Goal: Entertainment & Leisure: Consume media (video, audio)

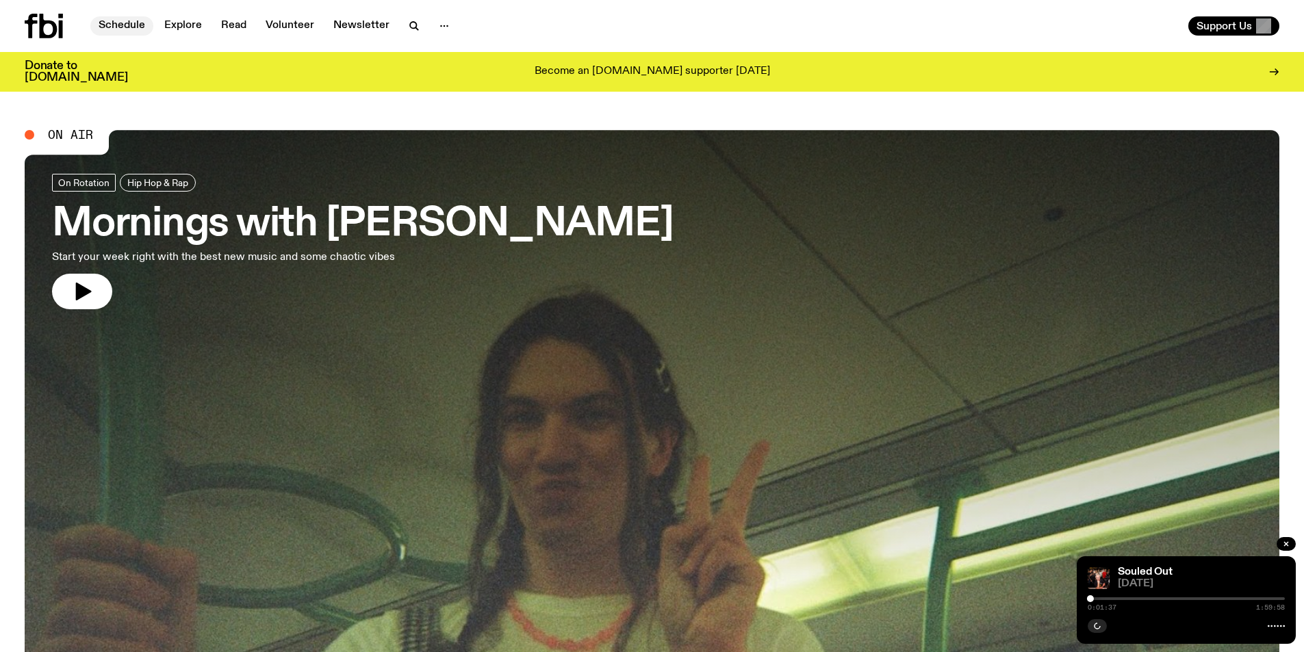
click at [127, 29] on link "Schedule" at bounding box center [121, 25] width 63 height 19
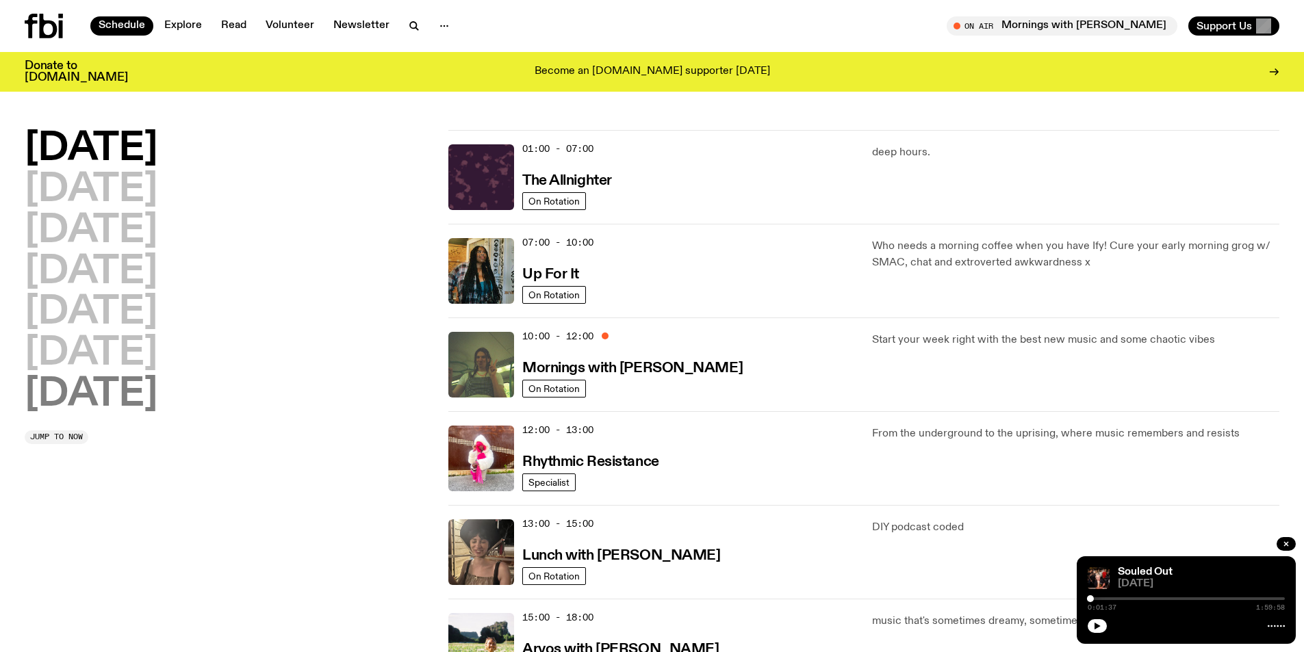
click at [100, 393] on h2 "[DATE]" at bounding box center [91, 395] width 133 height 38
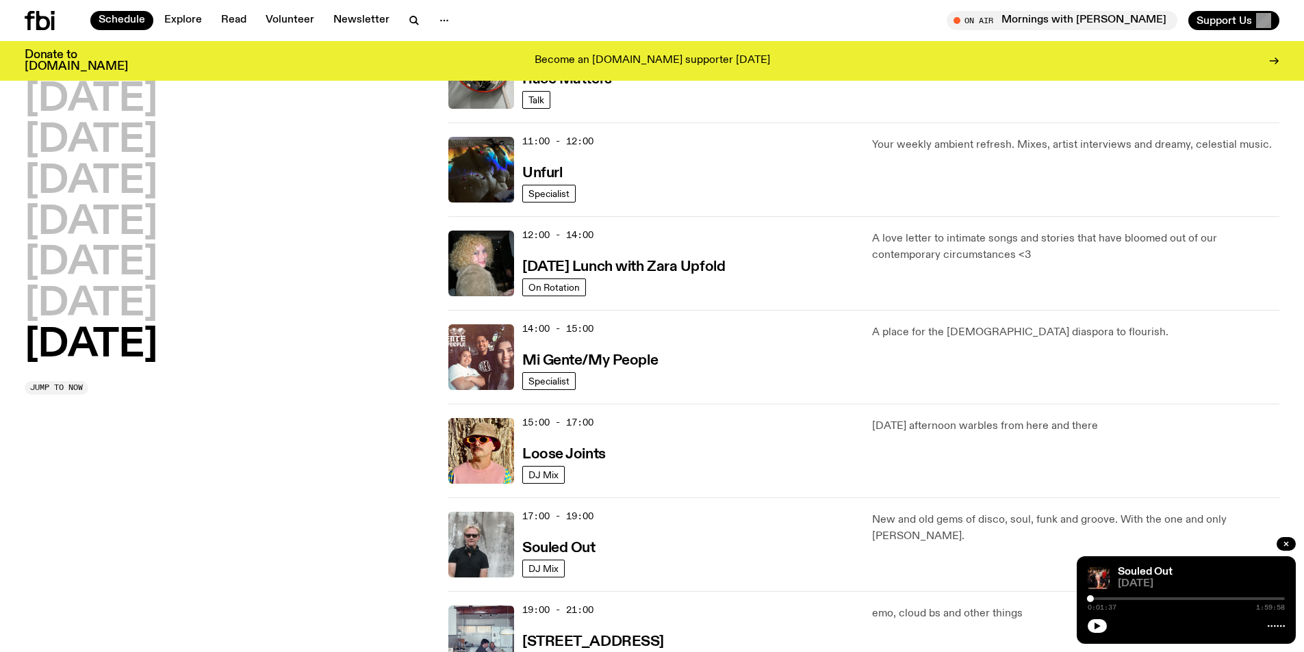
scroll to position [586, 0]
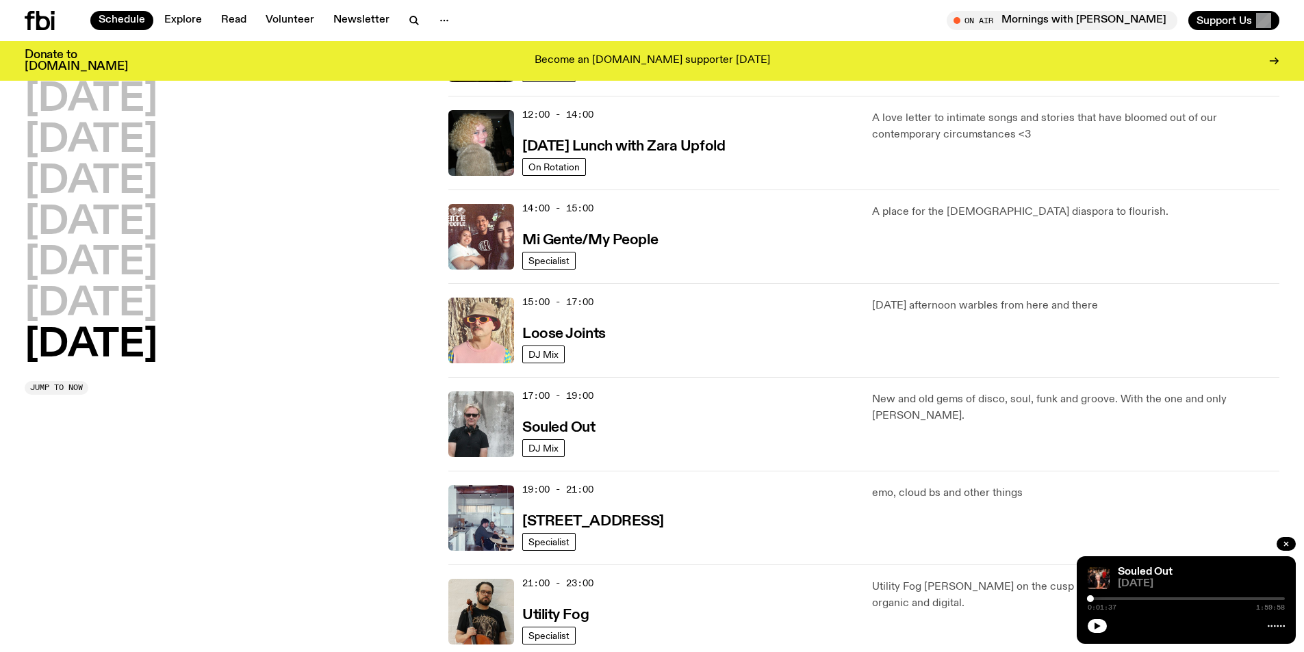
click at [487, 334] on img at bounding box center [481, 331] width 66 height 66
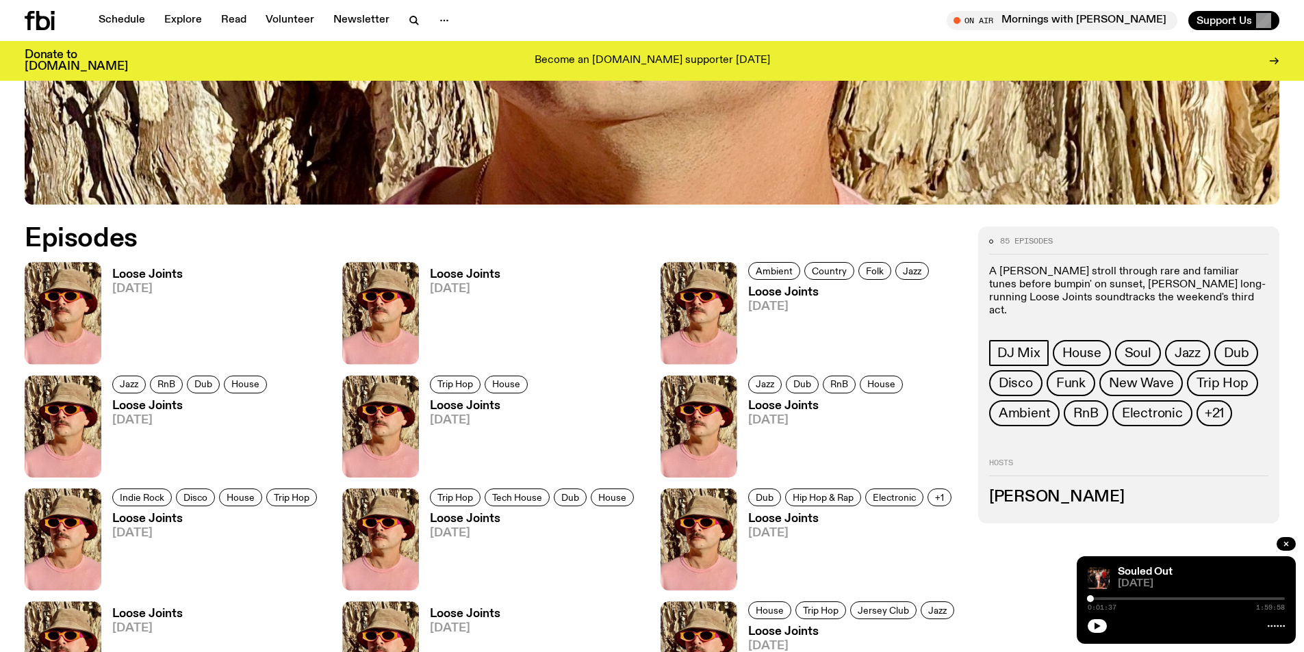
scroll to position [811, 0]
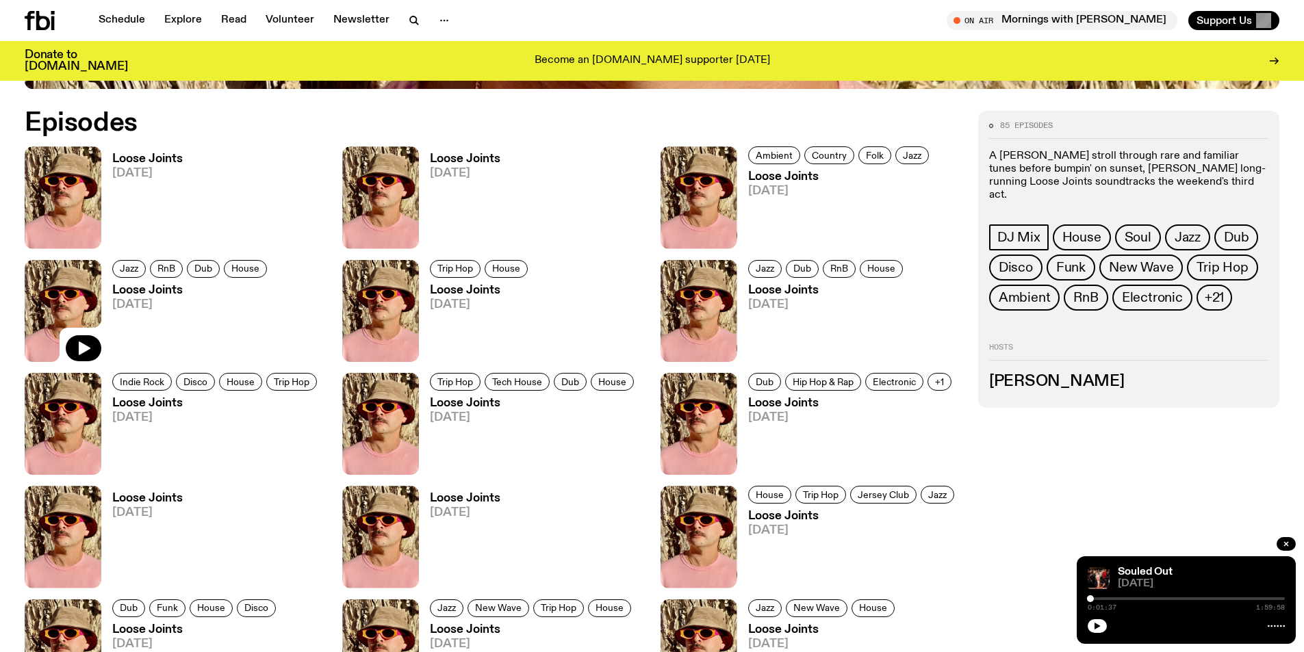
click at [82, 292] on img at bounding box center [63, 311] width 77 height 102
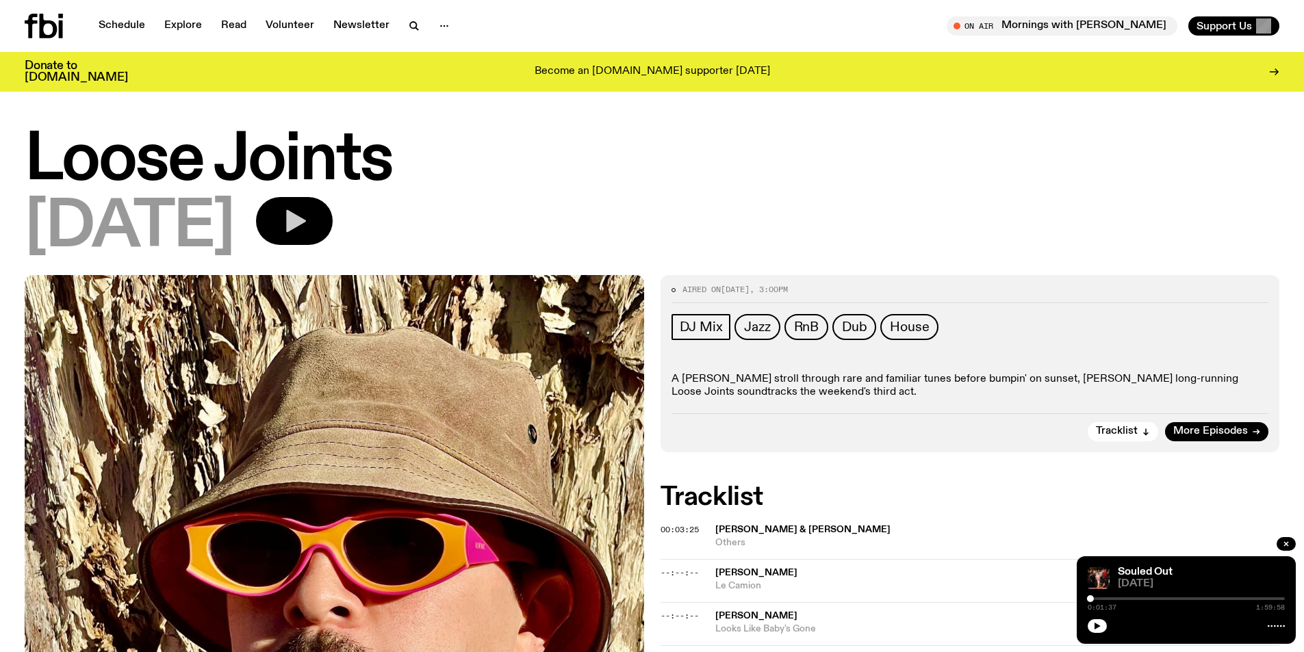
click at [306, 227] on icon "button" at bounding box center [296, 221] width 20 height 23
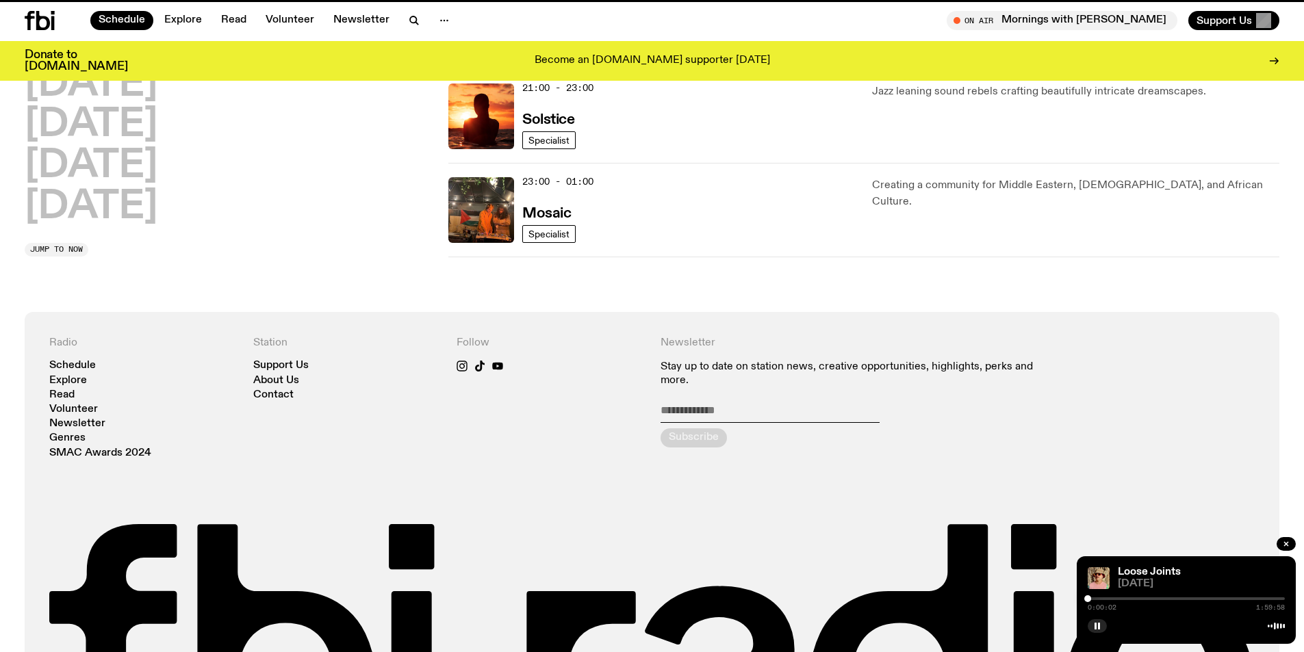
scroll to position [586, 0]
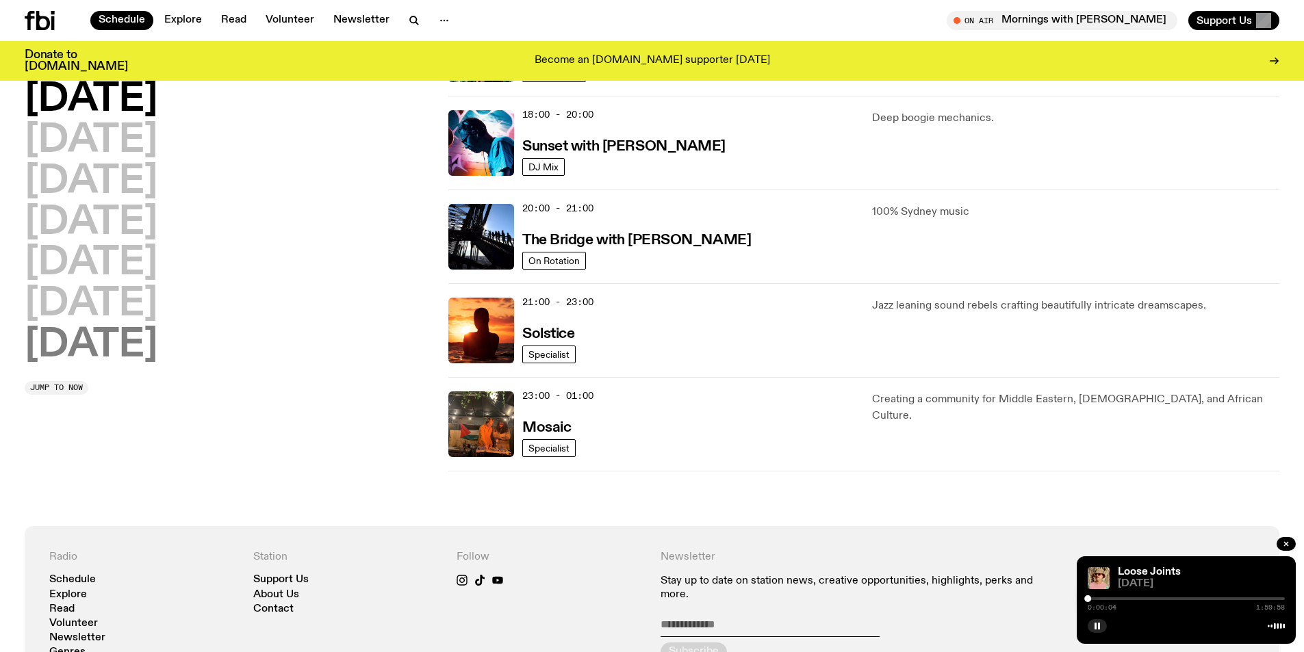
click at [104, 345] on h2 "[DATE]" at bounding box center [91, 345] width 133 height 38
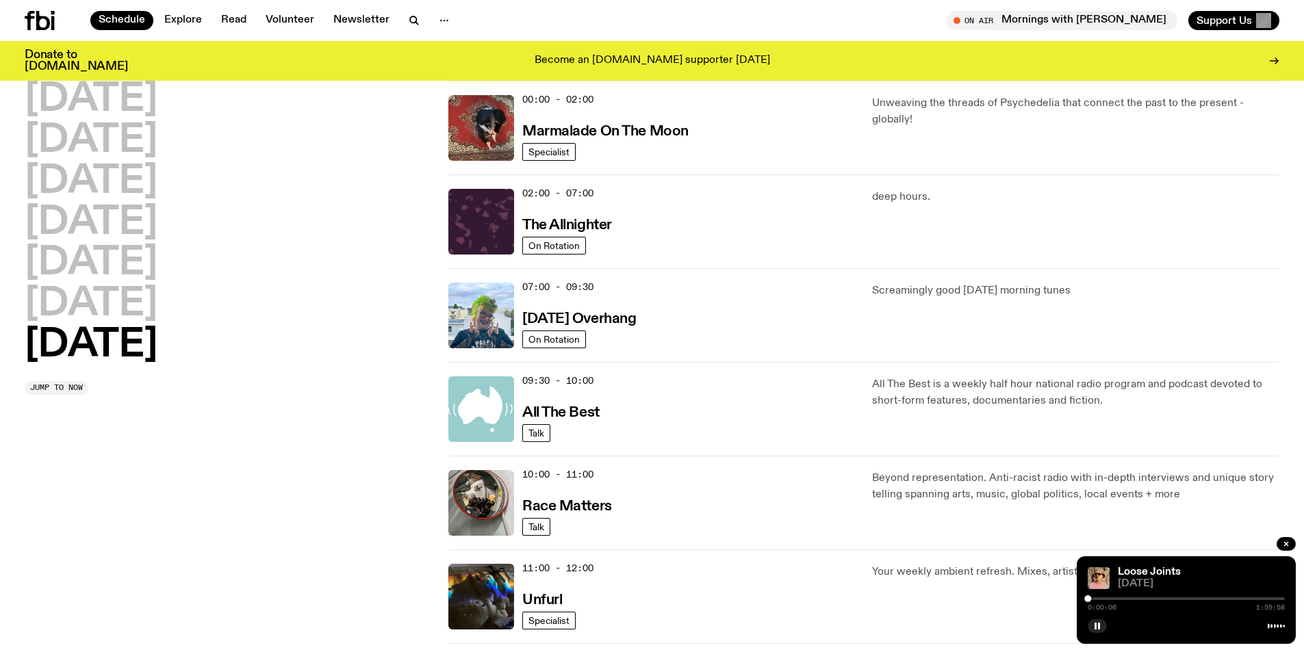
scroll to position [517, 0]
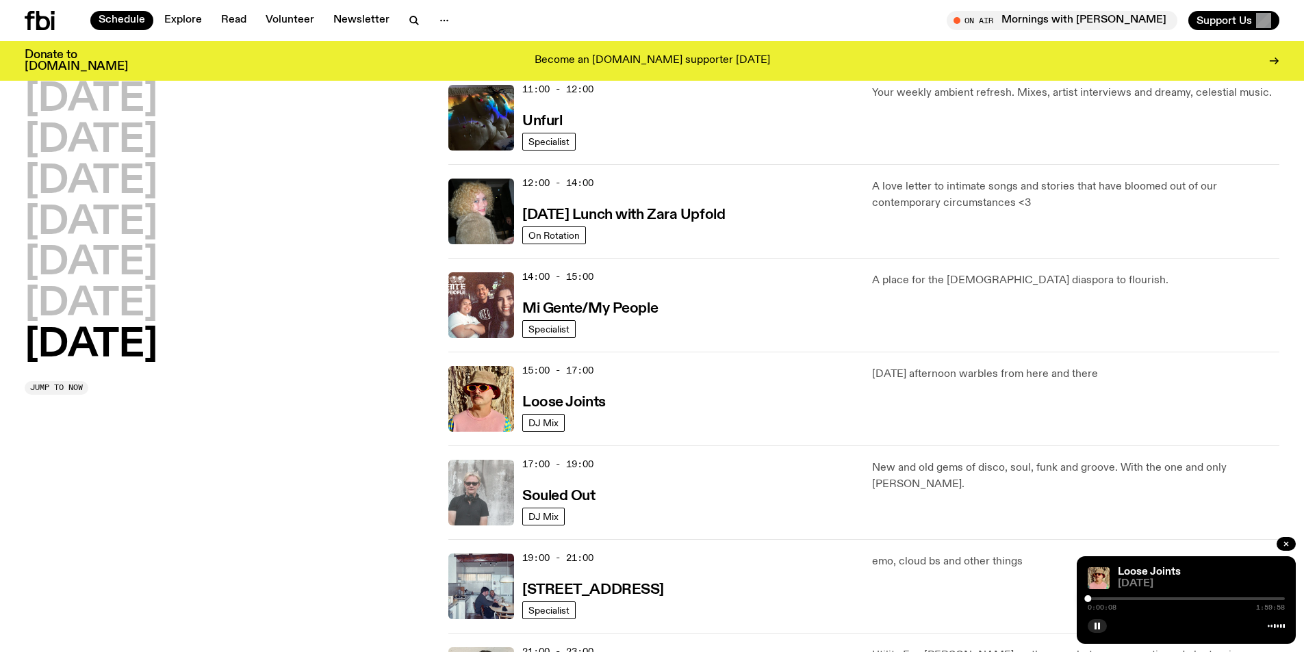
click at [469, 482] on img at bounding box center [481, 493] width 66 height 66
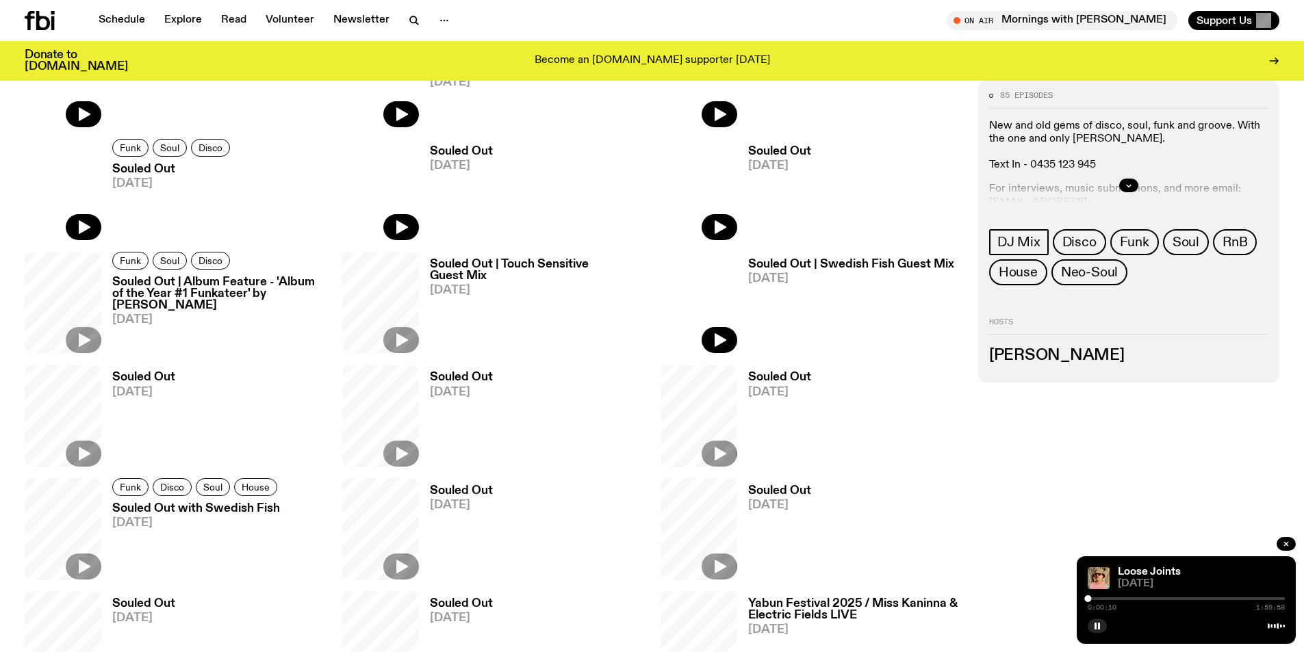
scroll to position [744, 0]
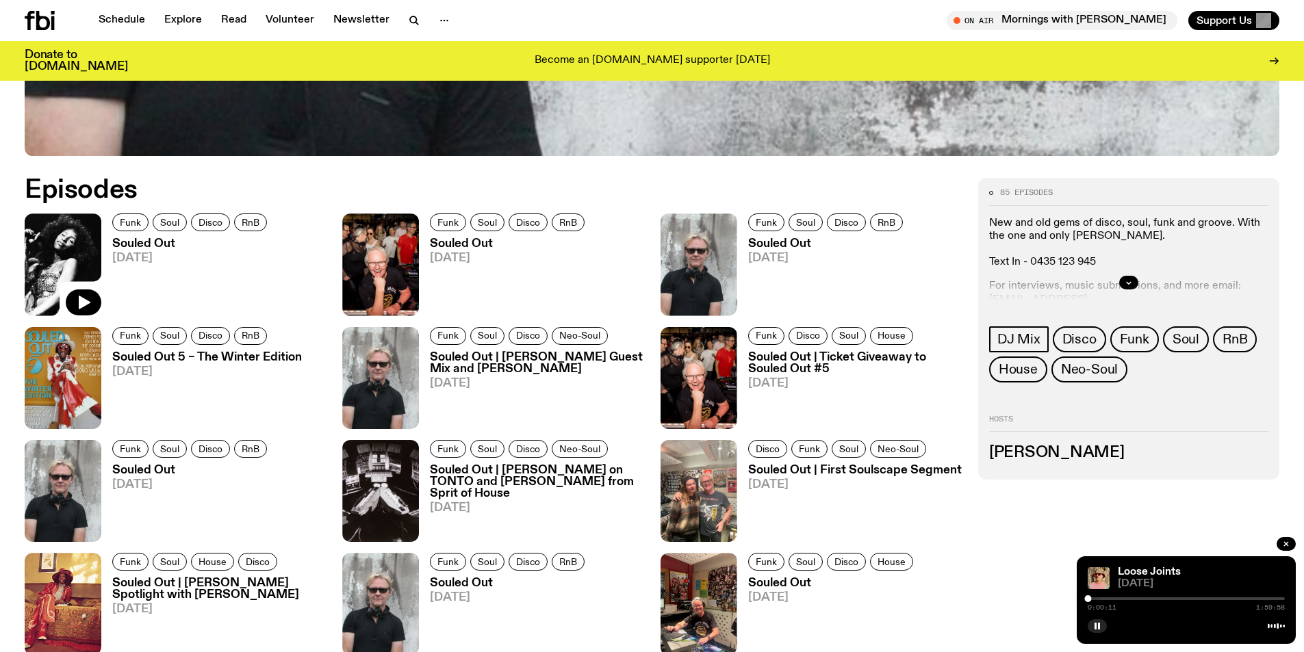
click at [67, 246] on img at bounding box center [63, 265] width 77 height 102
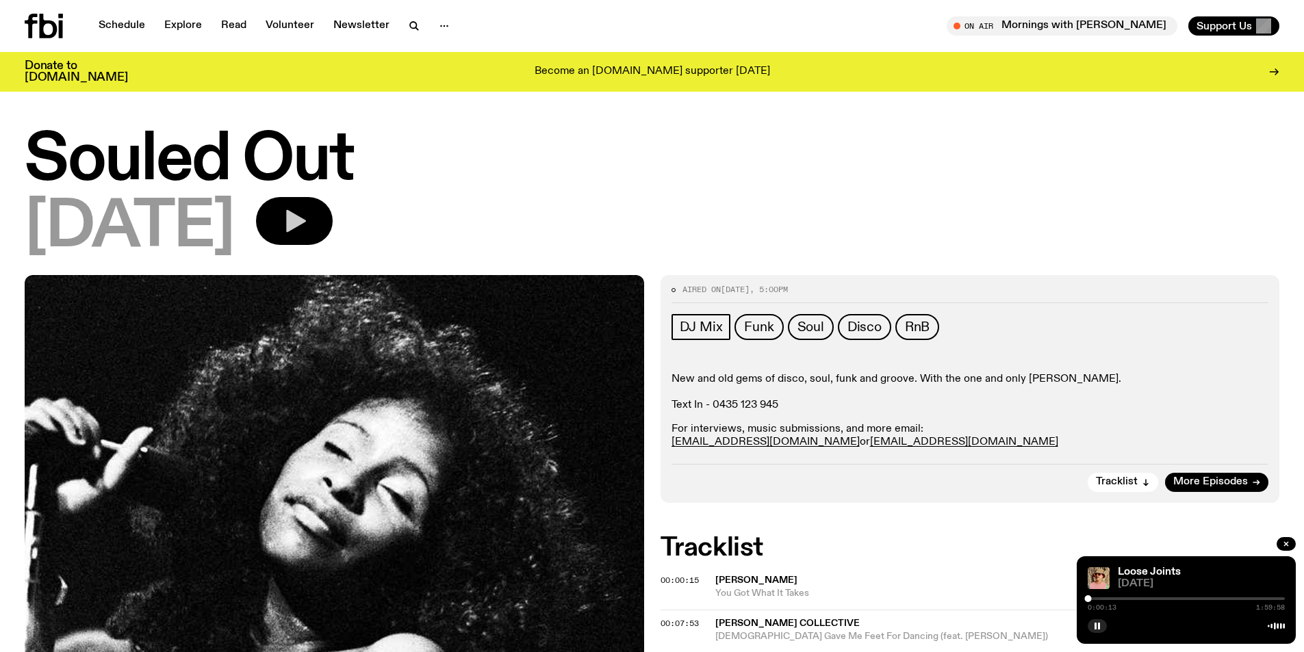
click at [306, 222] on icon "button" at bounding box center [296, 221] width 20 height 23
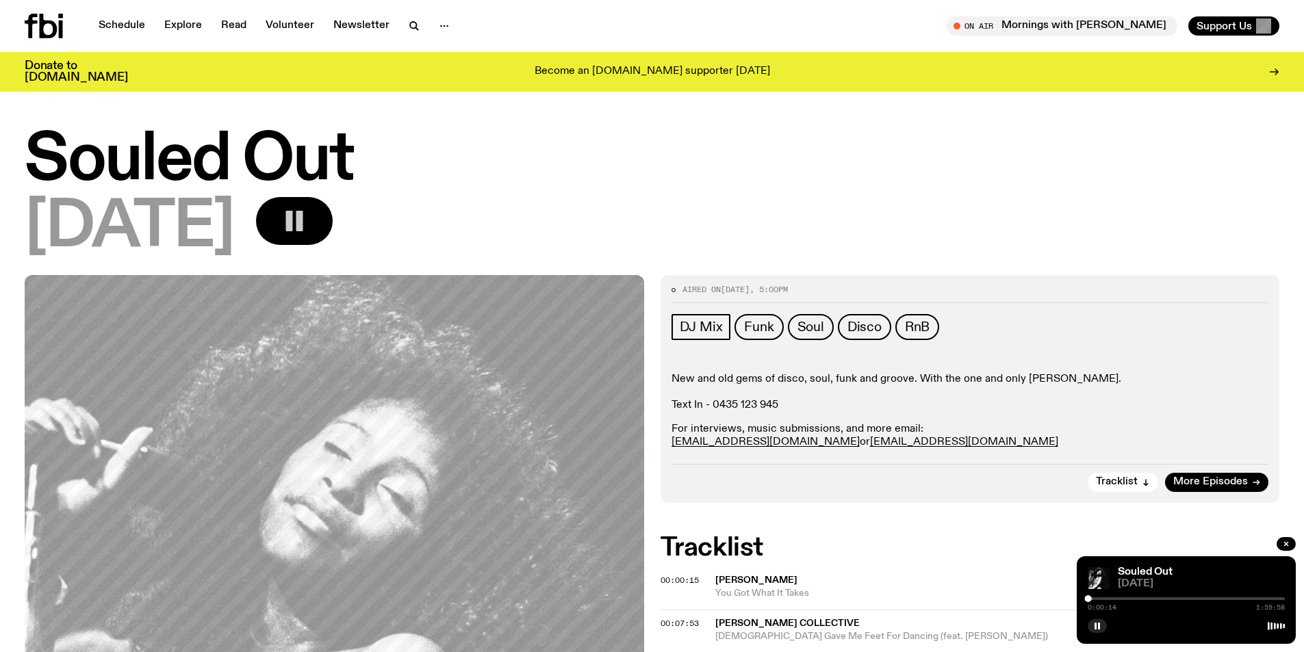
click at [293, 216] on rect "button" at bounding box center [289, 221] width 7 height 21
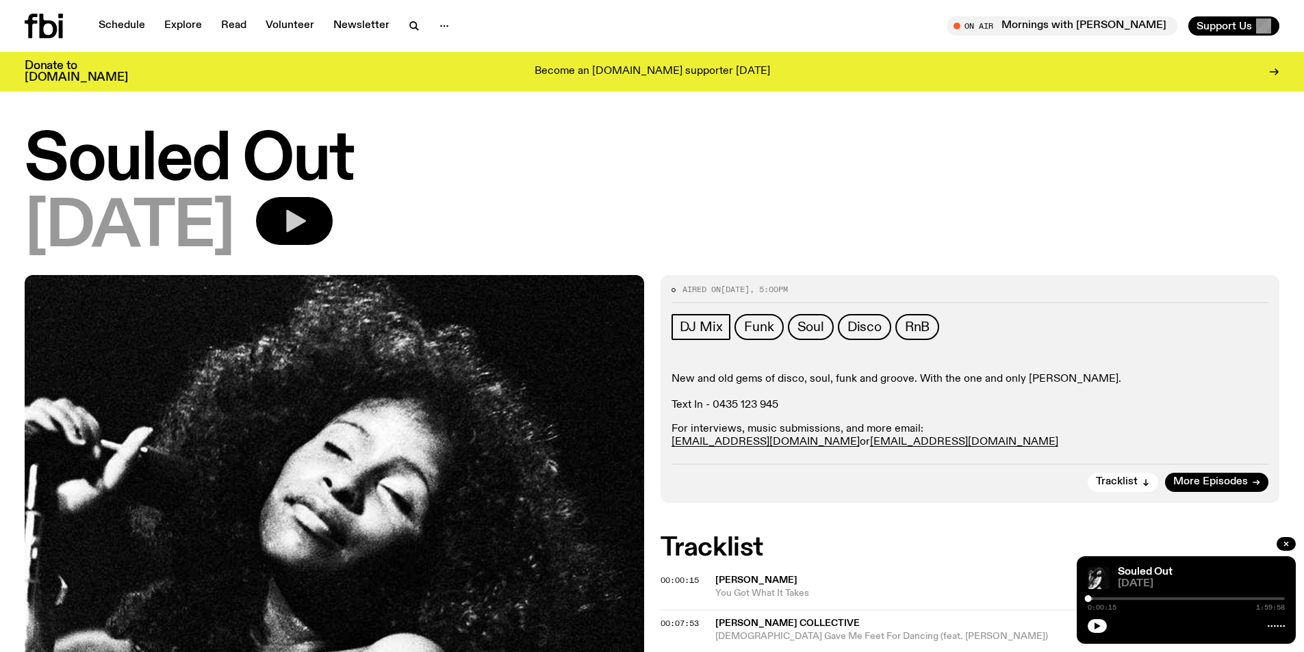
click at [306, 222] on icon "button" at bounding box center [296, 221] width 20 height 23
